Goal: Navigation & Orientation: Find specific page/section

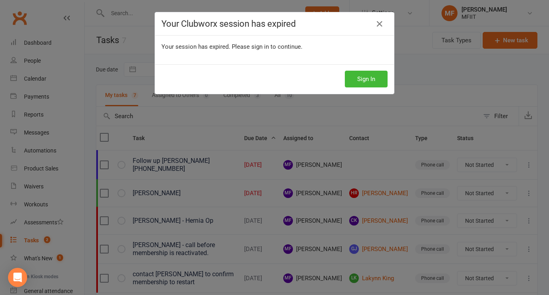
click at [413, 25] on div "Your Clubworx session has expired Your session has expired. Please sign in to c…" at bounding box center [274, 147] width 549 height 295
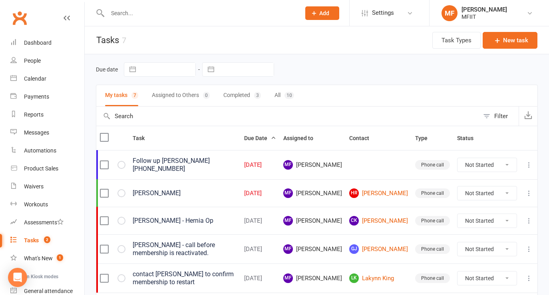
click at [131, 14] on input "text" at bounding box center [200, 13] width 190 height 11
type input "048"
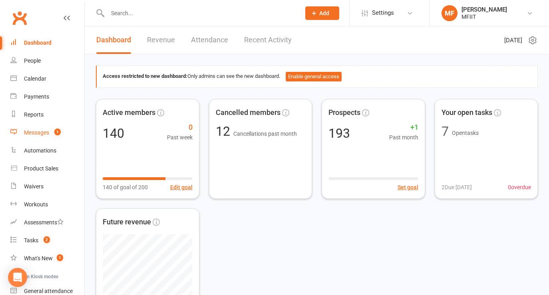
click at [34, 132] on div "Messages" at bounding box center [36, 133] width 25 height 6
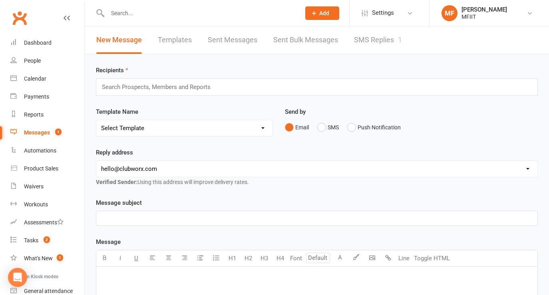
click at [383, 38] on link "SMS Replies 1" at bounding box center [378, 40] width 48 height 28
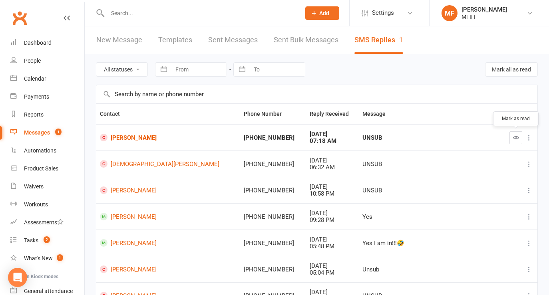
click at [518, 136] on icon "button" at bounding box center [516, 138] width 6 height 6
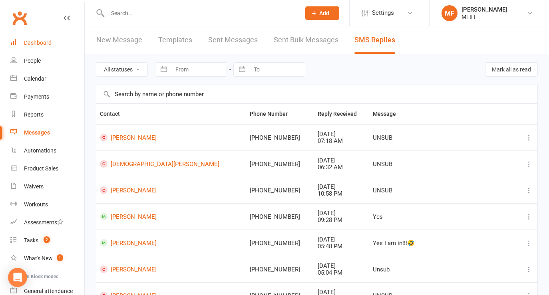
click at [36, 42] on div "Dashboard" at bounding box center [38, 43] width 28 height 6
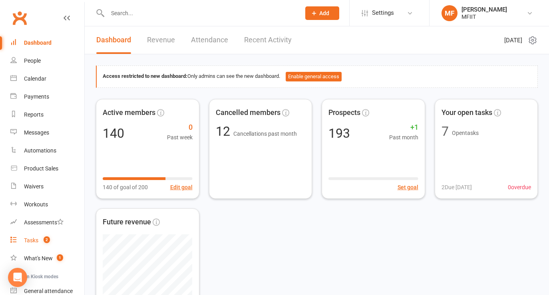
click at [30, 242] on div "Tasks" at bounding box center [31, 240] width 14 height 6
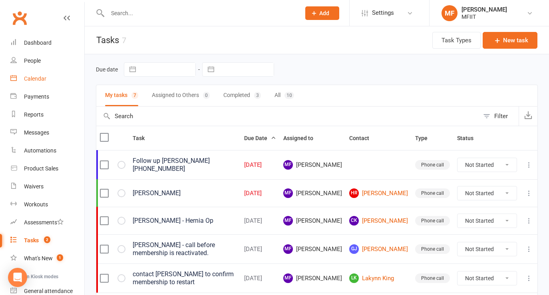
click at [39, 78] on div "Calendar" at bounding box center [35, 79] width 22 height 6
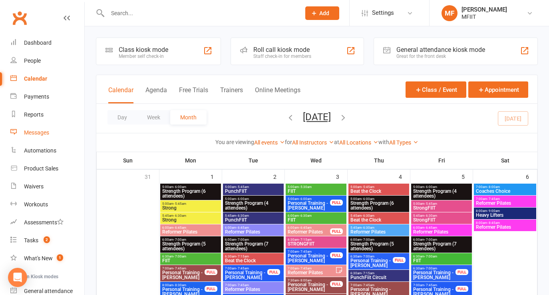
click at [32, 130] on div "Messages" at bounding box center [36, 133] width 25 height 6
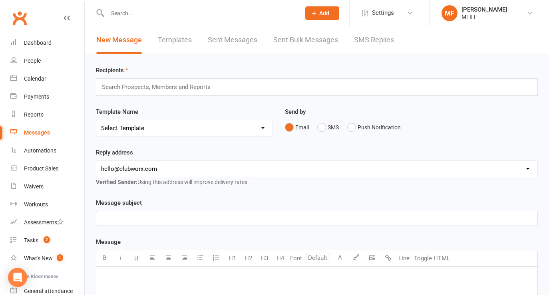
click at [231, 42] on link "Sent Messages" at bounding box center [233, 40] width 50 height 28
select select "100"
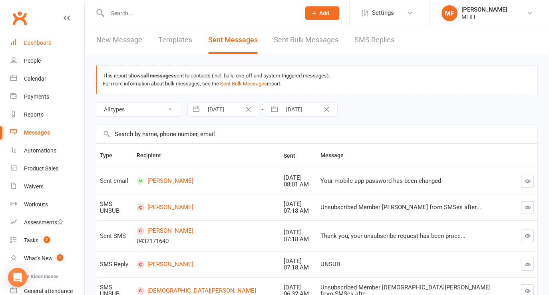
click at [34, 42] on div "Dashboard" at bounding box center [38, 43] width 28 height 6
